Goal: Task Accomplishment & Management: Manage account settings

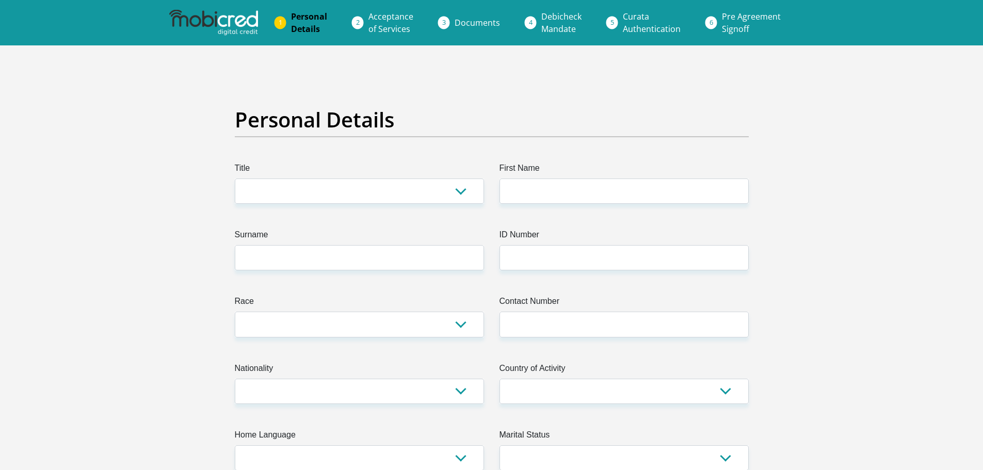
click at [235, 18] on img at bounding box center [213, 23] width 89 height 26
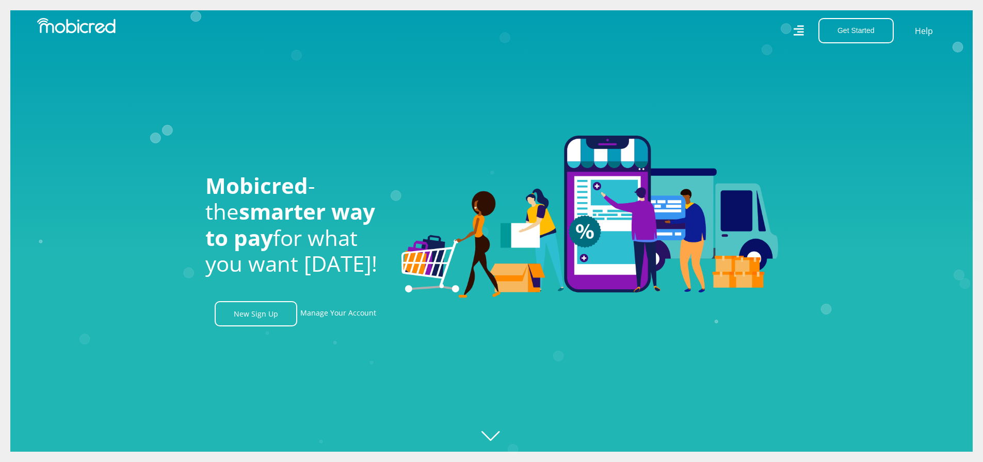
scroll to position [0, 735]
click at [320, 321] on link "Manage Your Account" at bounding box center [338, 313] width 76 height 25
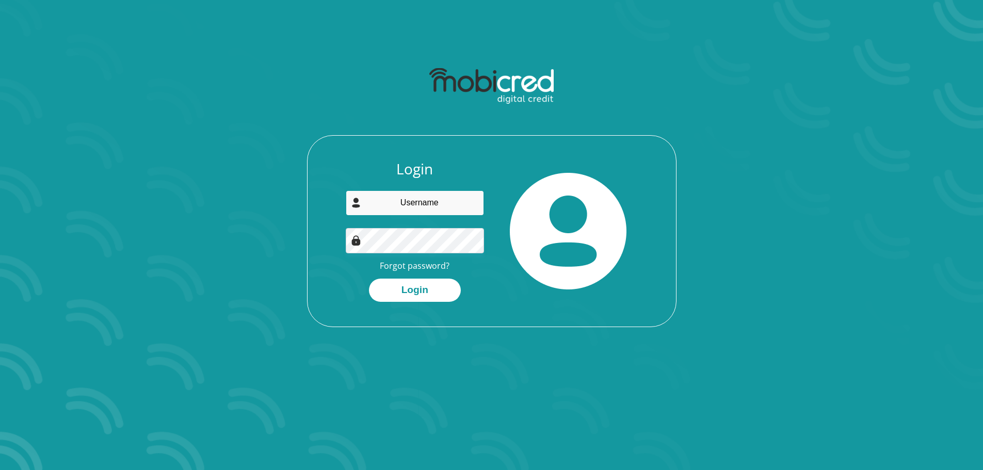
click at [424, 201] on input "email" at bounding box center [415, 202] width 138 height 25
type input "linda_sibisi@yahoo.com"
click at [407, 286] on button "Login" at bounding box center [415, 290] width 92 height 23
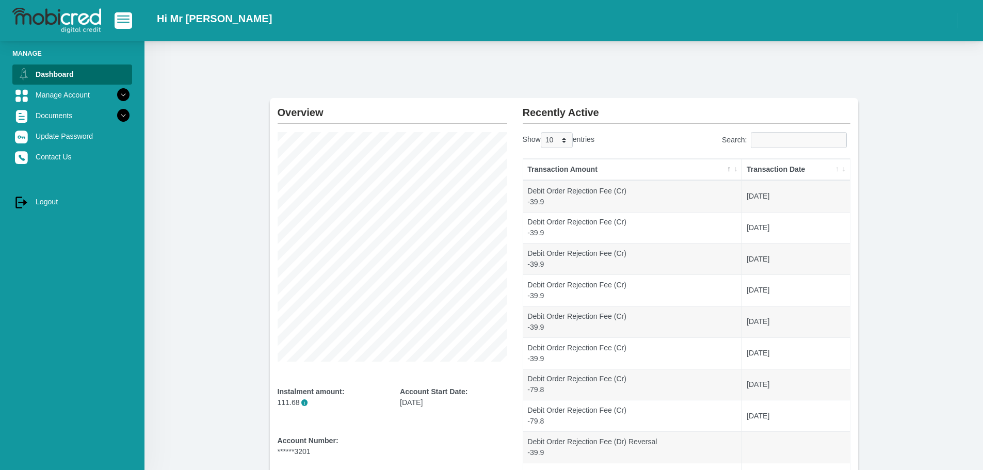
click at [114, 96] on icon at bounding box center [123, 95] width 18 height 18
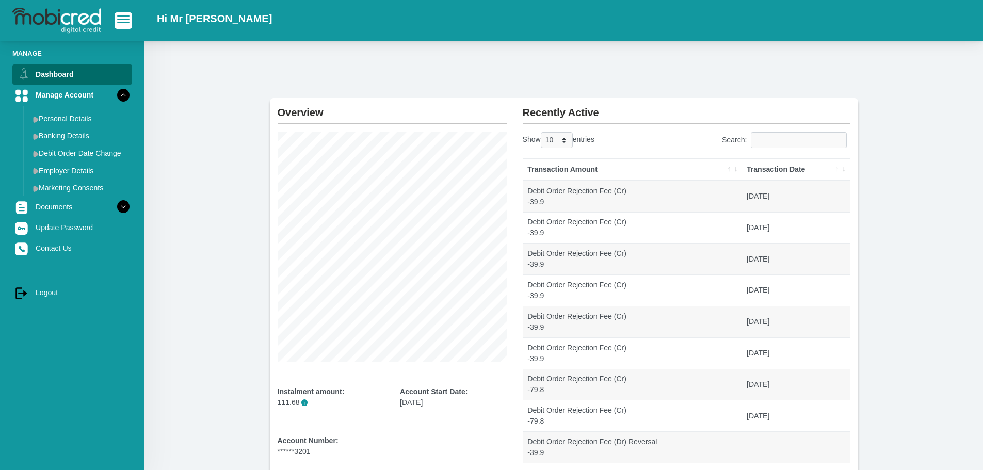
click at [74, 204] on link "Documents" at bounding box center [72, 207] width 120 height 20
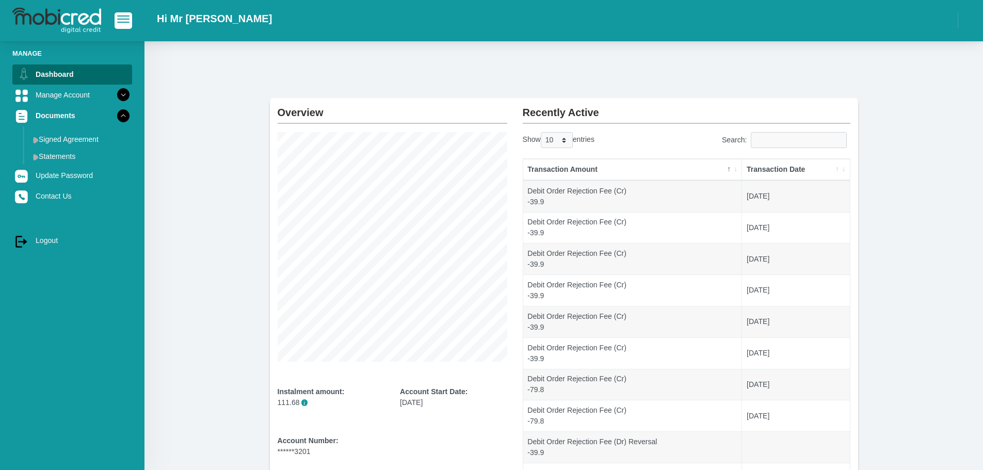
click at [83, 154] on link "Statements" at bounding box center [80, 156] width 103 height 17
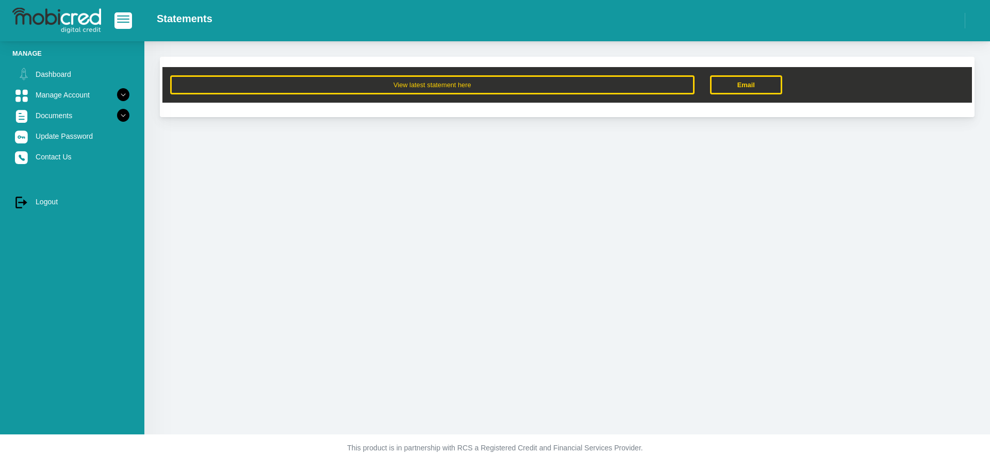
click at [408, 76] on button "View latest statement here" at bounding box center [432, 84] width 525 height 19
click at [60, 79] on link "Dashboard" at bounding box center [72, 74] width 120 height 20
